Goal: Task Accomplishment & Management: Use online tool/utility

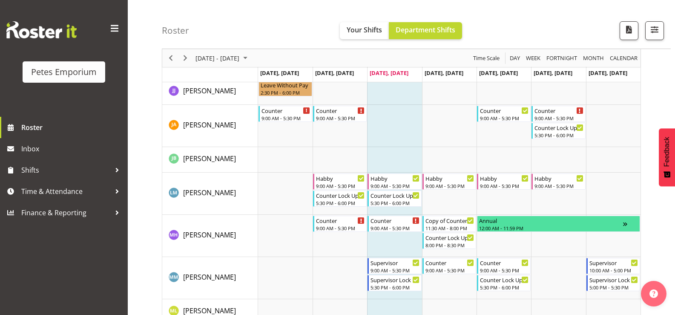
scroll to position [341, 0]
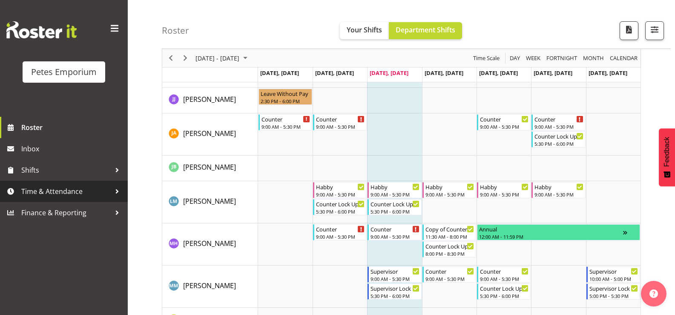
click at [93, 197] on span "Time & Attendance" at bounding box center [65, 191] width 89 height 13
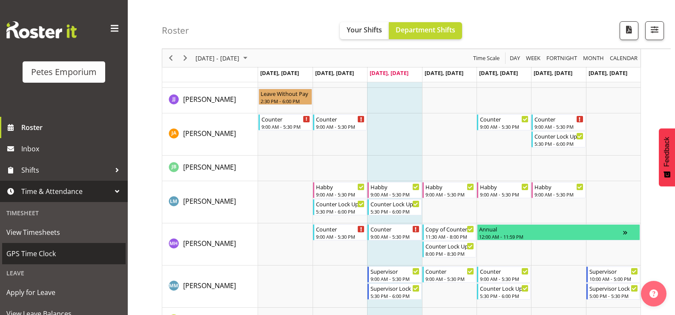
click at [59, 251] on span "GPS Time Clock" at bounding box center [63, 253] width 115 height 13
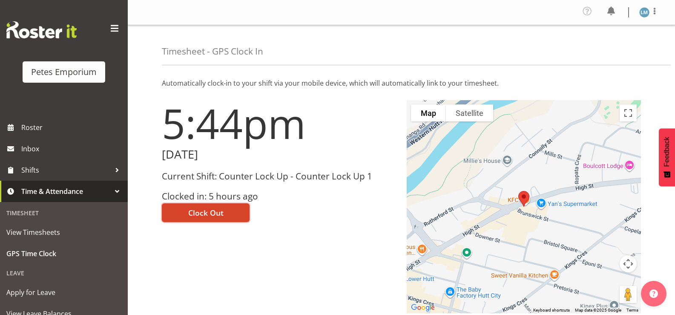
click at [197, 213] on span "Clock Out" at bounding box center [205, 212] width 35 height 11
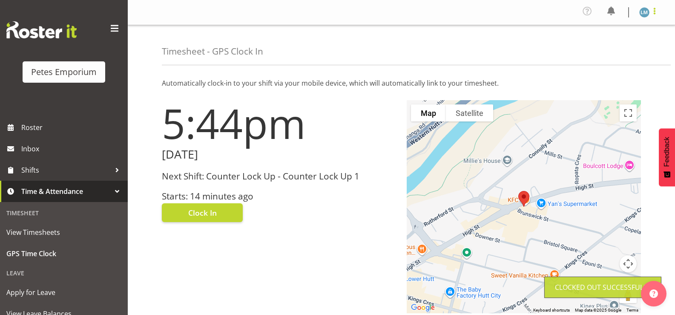
click at [654, 12] on span at bounding box center [655, 11] width 10 height 10
click at [602, 49] on link "Log Out" at bounding box center [619, 46] width 82 height 15
